Goal: Information Seeking & Learning: Learn about a topic

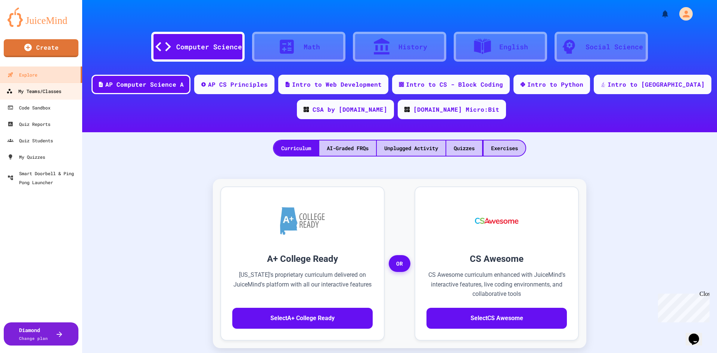
click at [53, 97] on link "My Teams/Classes" at bounding box center [41, 91] width 85 height 17
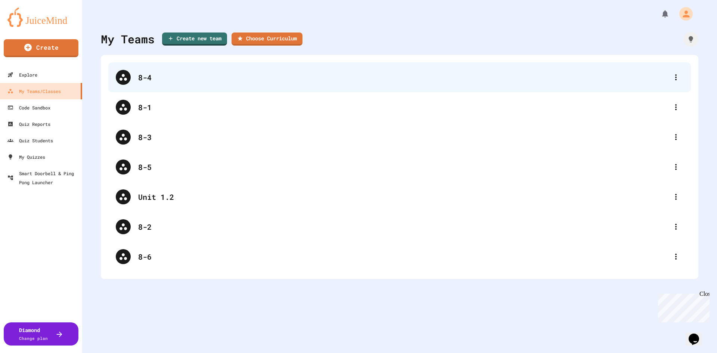
click at [228, 80] on div "8-4" at bounding box center [403, 77] width 531 height 11
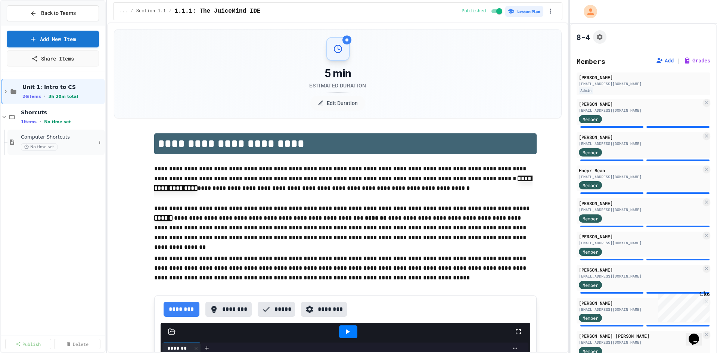
click at [74, 140] on span "Computer Shortcuts" at bounding box center [58, 137] width 75 height 6
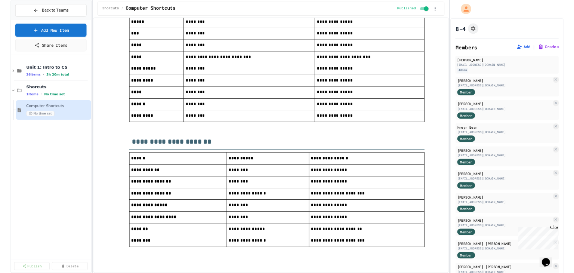
scroll to position [352, 0]
